Goal: Transaction & Acquisition: Purchase product/service

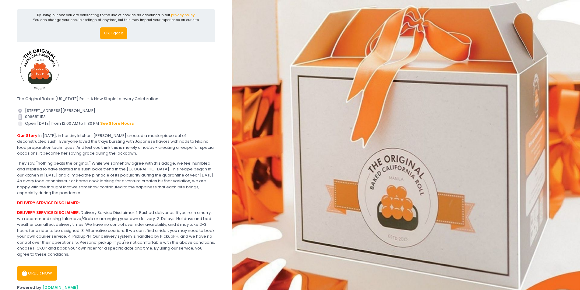
click at [116, 34] on button "Ok, I got it" at bounding box center [113, 33] width 27 height 12
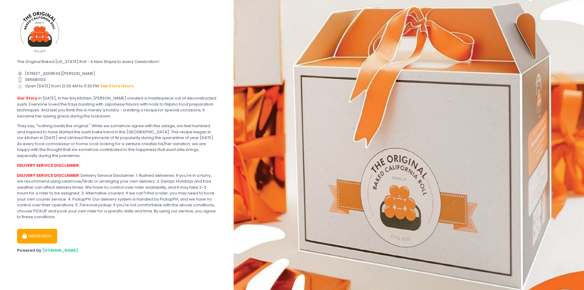
drag, startPoint x: 110, startPoint y: 87, endPoint x: 138, endPoint y: 82, distance: 27.8
click at [149, 80] on div "Contact Number Created with Sketch. 09668111113" at bounding box center [117, 80] width 200 height 6
click at [116, 85] on button "see store hours" at bounding box center [117, 86] width 34 height 7
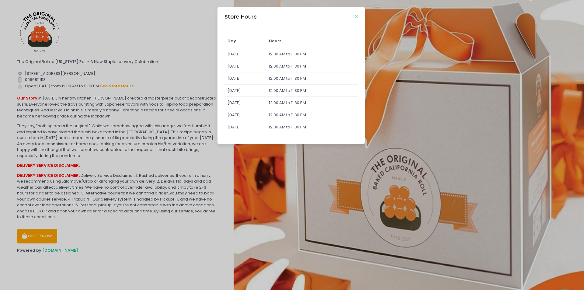
click at [357, 16] on icon "Close" at bounding box center [356, 17] width 3 height 5
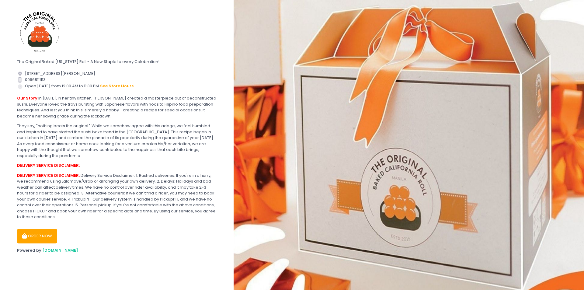
click at [50, 233] on button "ORDER NOW" at bounding box center [37, 236] width 40 height 15
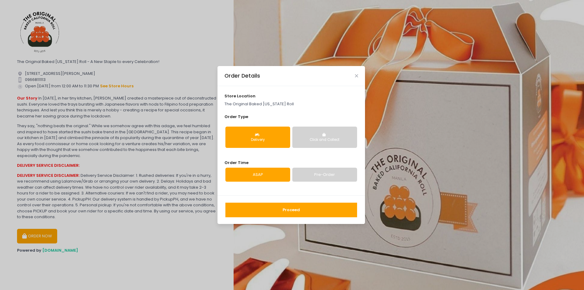
click at [307, 137] on button "Click and Collect" at bounding box center [324, 137] width 65 height 21
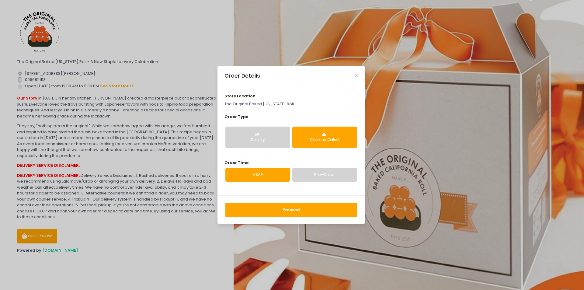
click at [273, 136] on button "Delivery" at bounding box center [257, 137] width 65 height 21
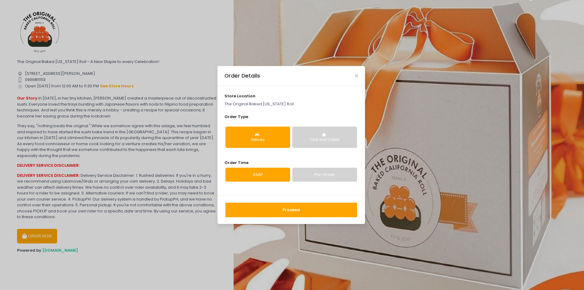
click at [309, 173] on link "Pre-Order" at bounding box center [324, 175] width 65 height 14
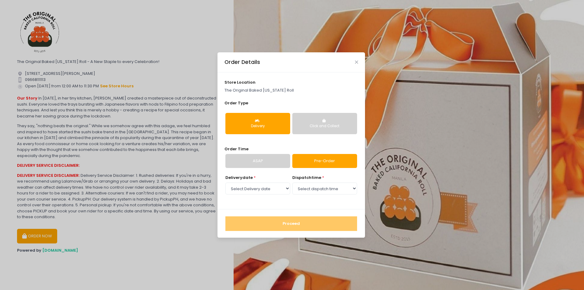
select select "[DATE]"
click at [307, 188] on select "Select dispatch time 12:00 PM - 12:30 PM 12:30 PM - 01:00 PM 01:00 PM - 01:30 P…" at bounding box center [324, 189] width 65 height 12
drag, startPoint x: 235, startPoint y: 30, endPoint x: 314, endPoint y: 16, distance: 80.9
click at [235, 30] on div "Order Details store location The Original Baked [US_STATE] Roll Order Type Deli…" at bounding box center [292, 145] width 584 height 290
